Goal: Find specific page/section: Find specific page/section

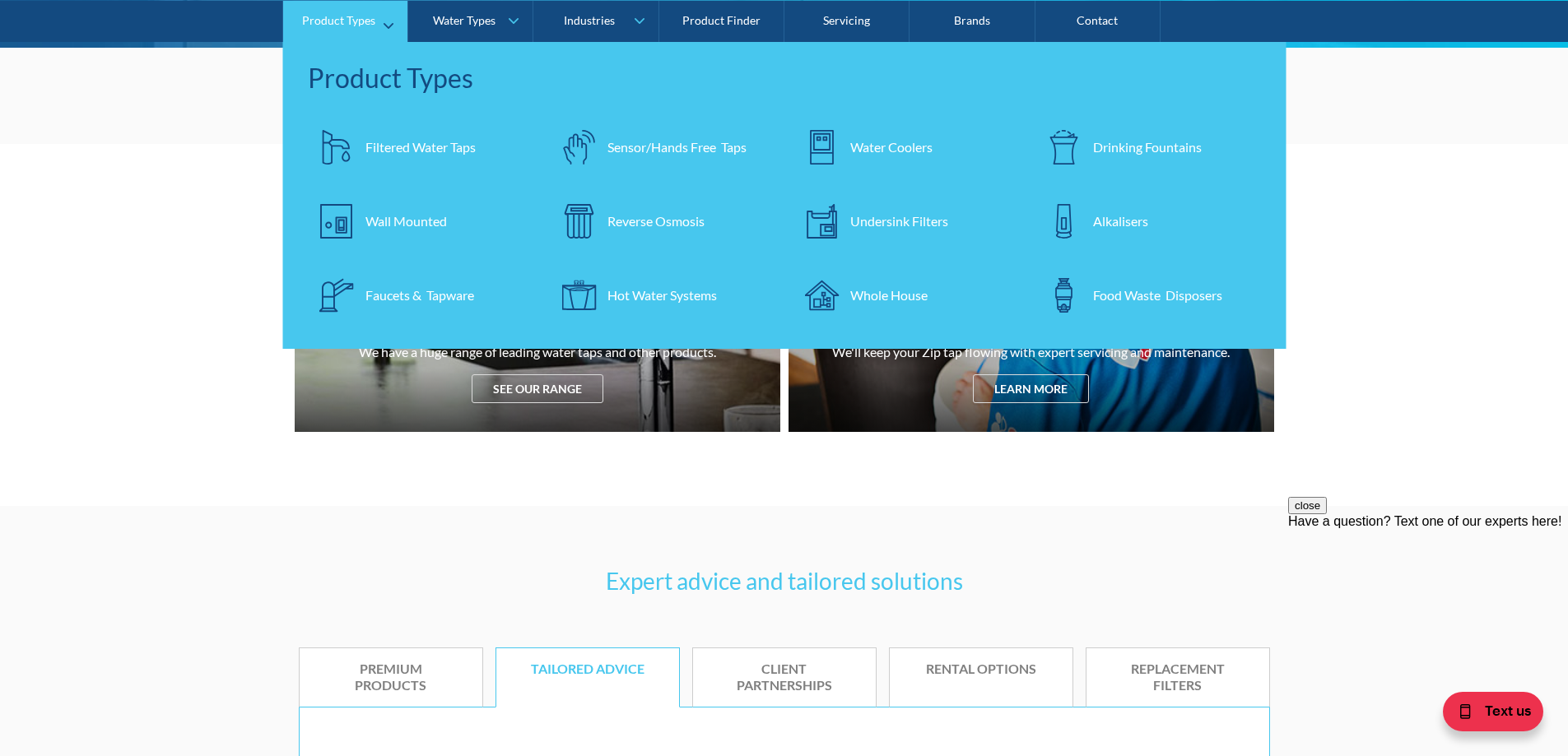
click at [419, 217] on div "Wall Mounted" at bounding box center [405, 220] width 82 height 20
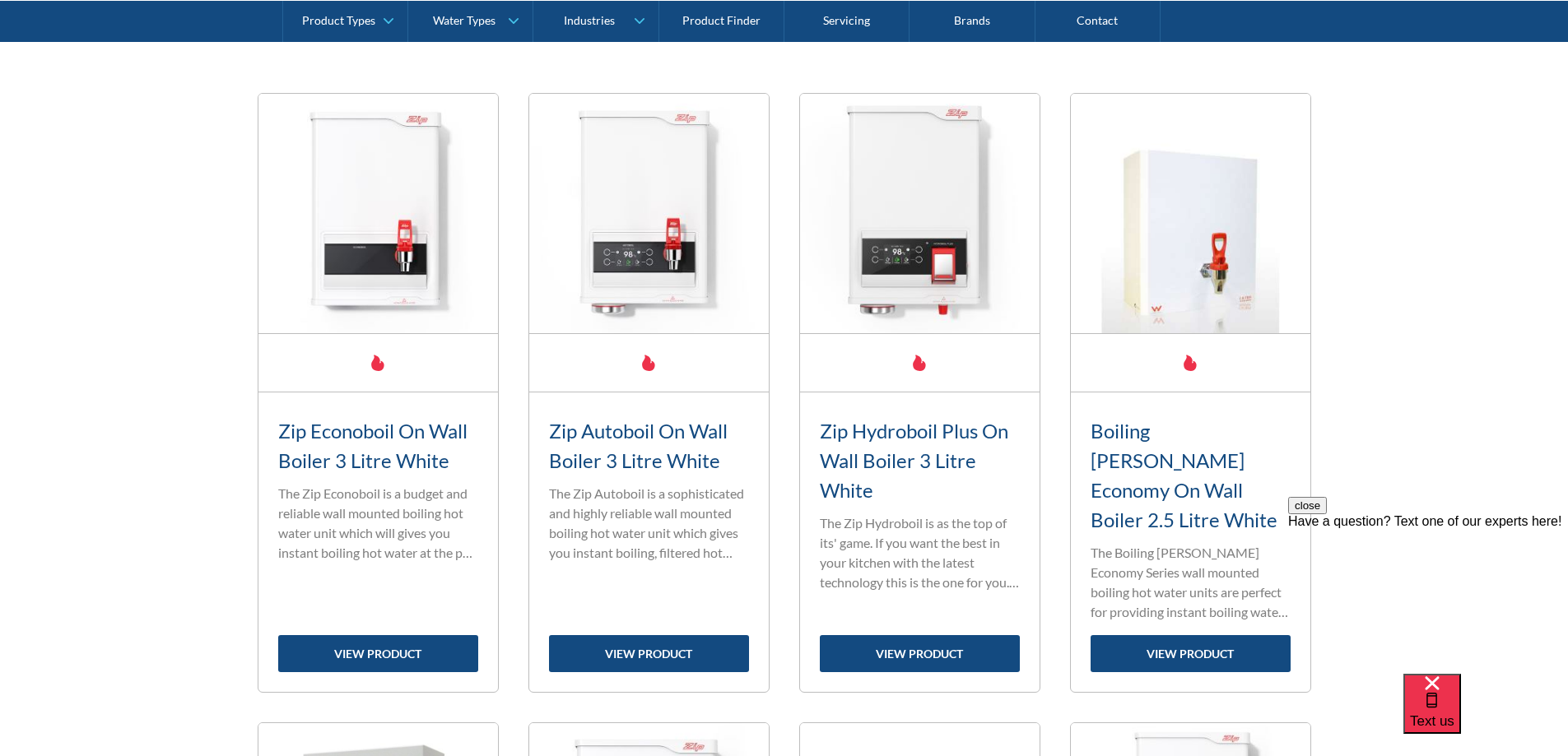
scroll to position [658, 0]
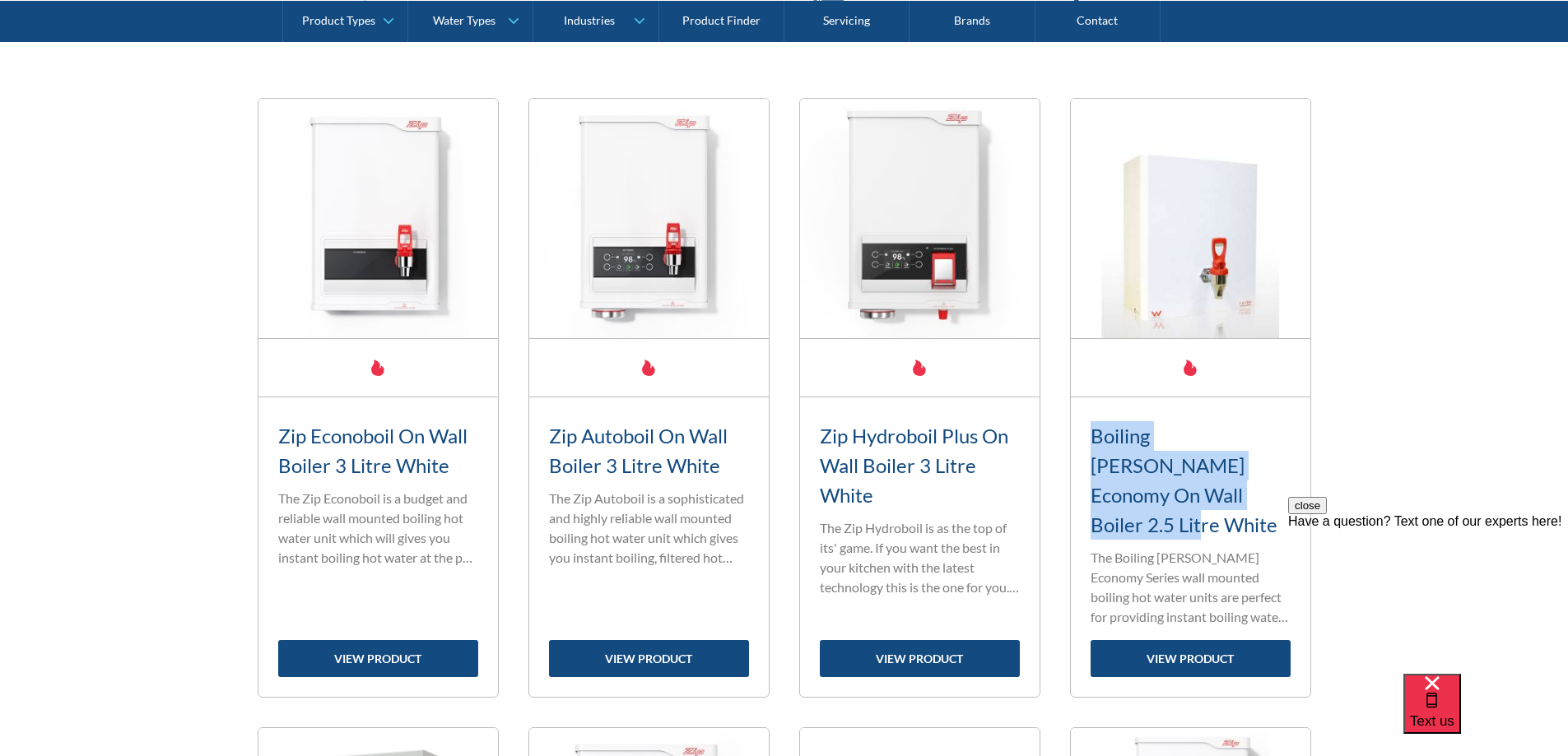
drag, startPoint x: 1190, startPoint y: 502, endPoint x: 1076, endPoint y: 447, distance: 126.6
click at [1076, 447] on div "Boiling [PERSON_NAME] Economy On Wall Boiler 2.5 Litre White Standard range fil…" at bounding box center [1189, 548] width 239 height 300
copy h3 "Boiling [PERSON_NAME] Economy On Wall Boiler 2.5 Litre White"
